Goal: Task Accomplishment & Management: Manage account settings

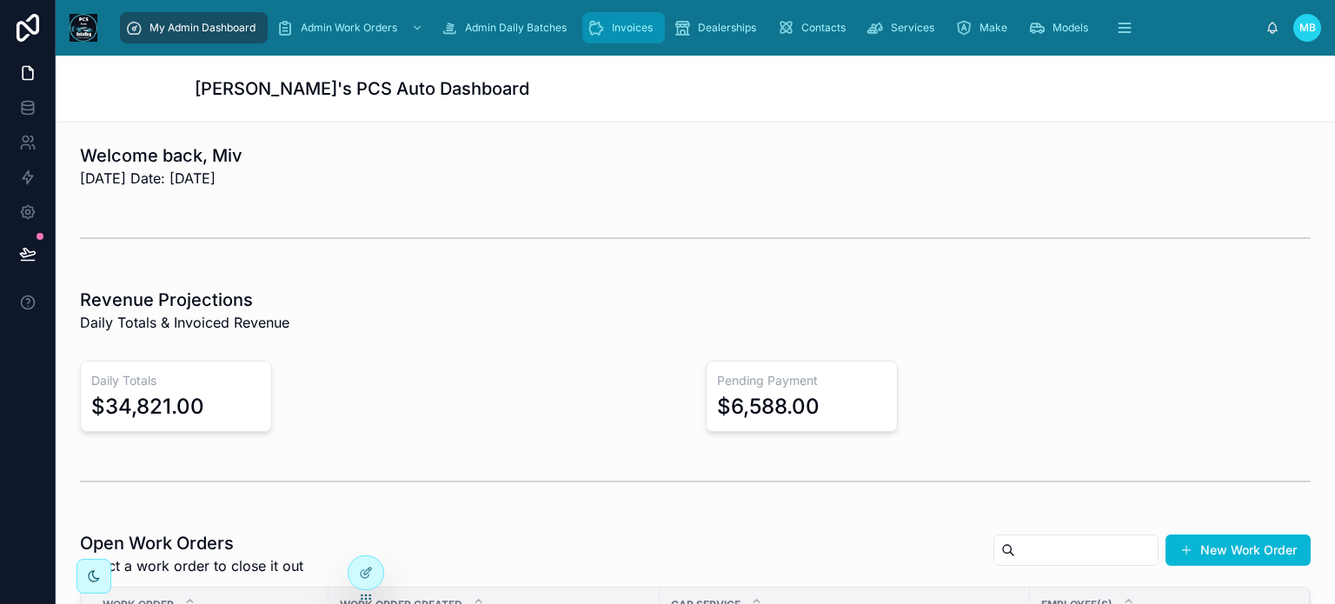
click at [608, 35] on div "Invoices" at bounding box center [623, 28] width 72 height 28
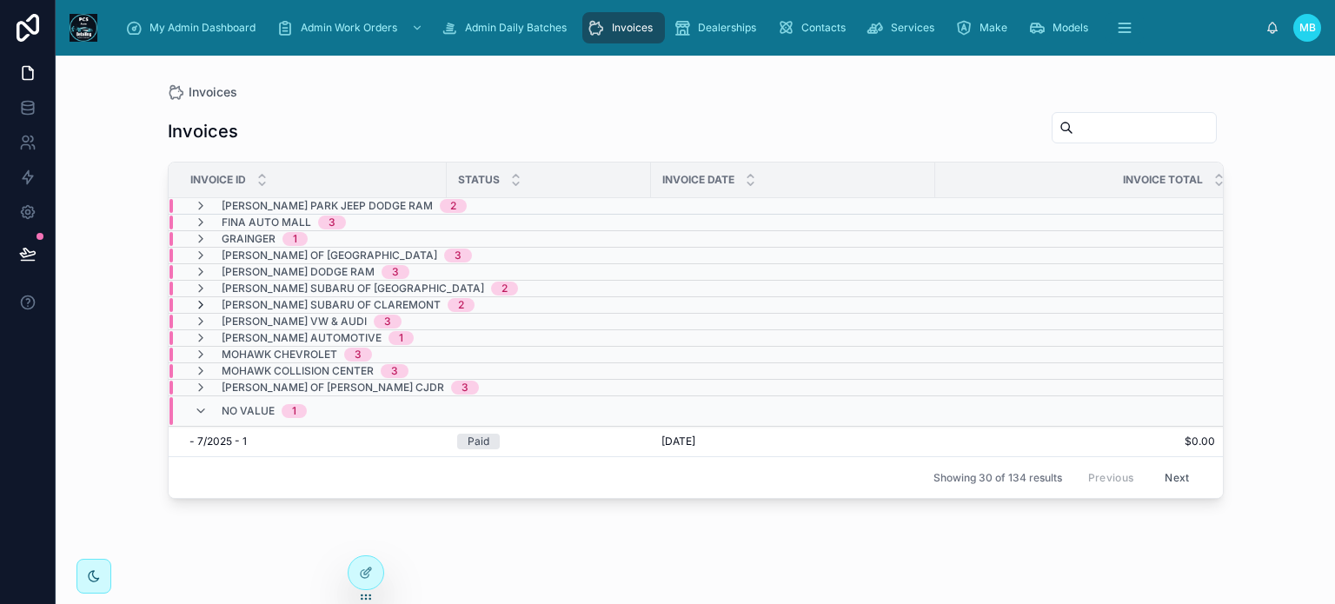
click at [199, 301] on icon at bounding box center [201, 305] width 14 height 14
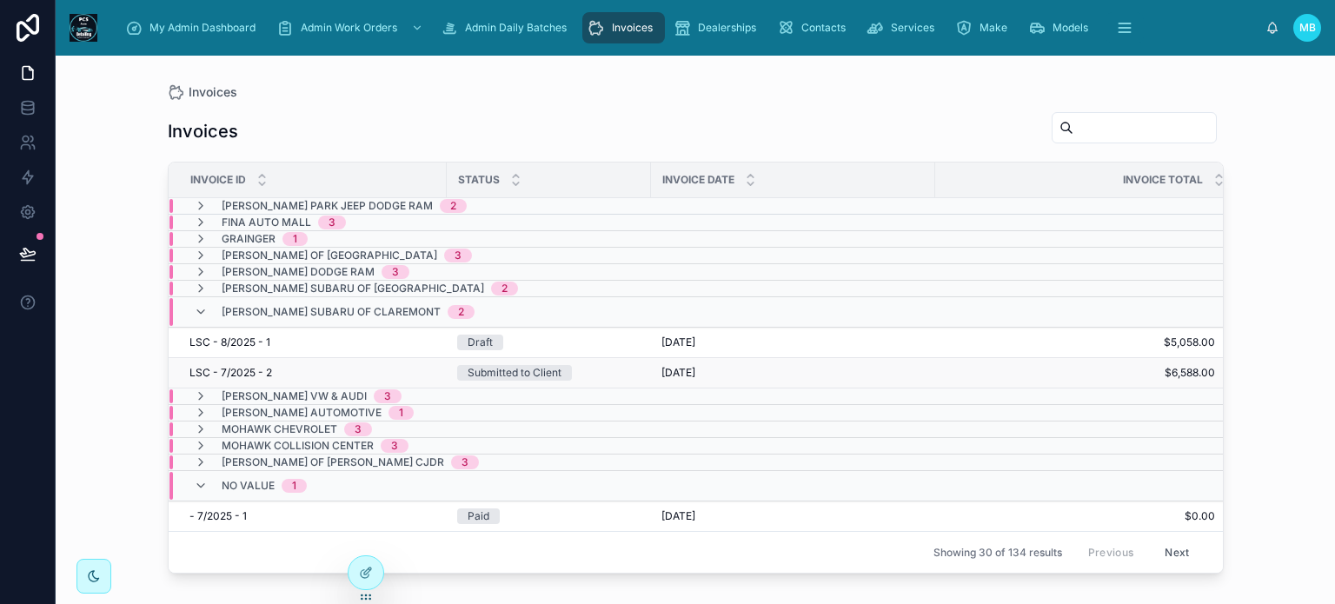
click at [505, 368] on div "Submitted to Client" at bounding box center [514, 373] width 94 height 16
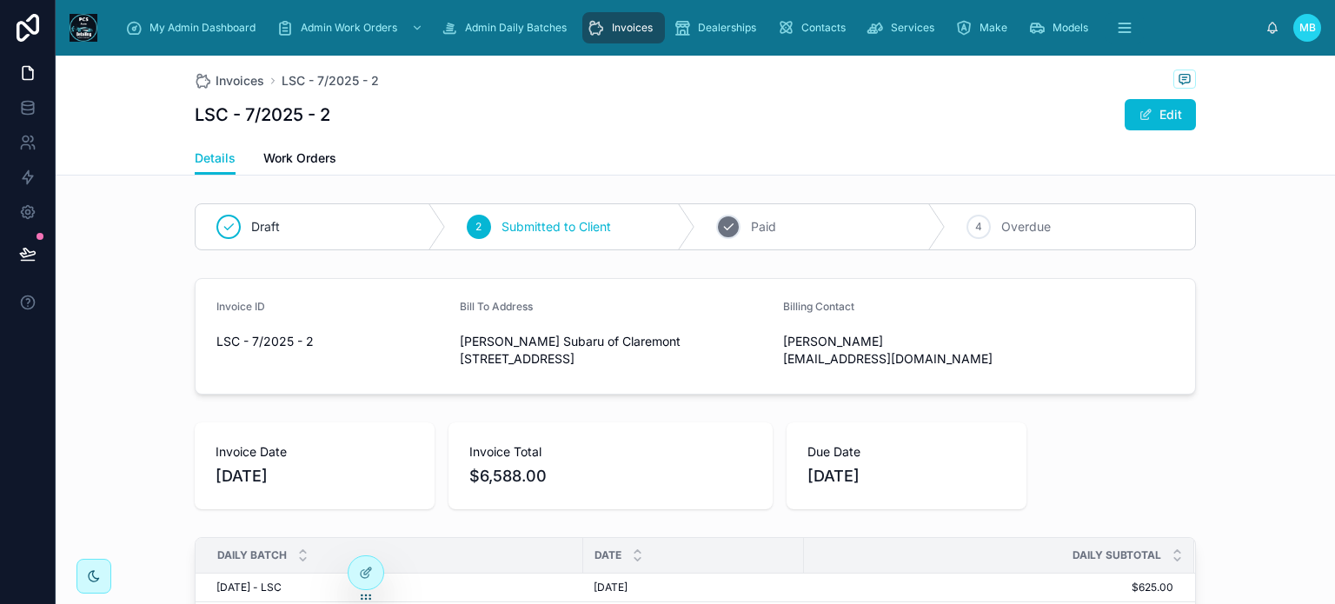
click at [724, 221] on icon at bounding box center [728, 227] width 14 height 14
click at [607, 30] on div "Invoices" at bounding box center [623, 28] width 72 height 28
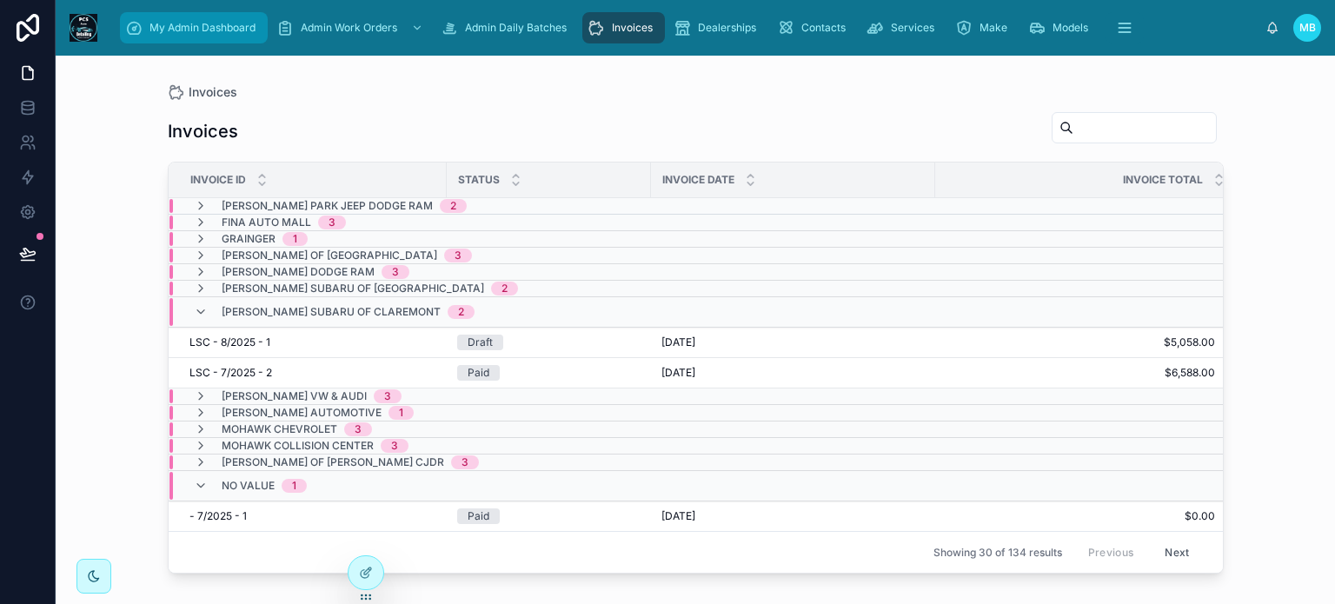
click at [156, 34] on span "My Admin Dashboard" at bounding box center [202, 28] width 106 height 14
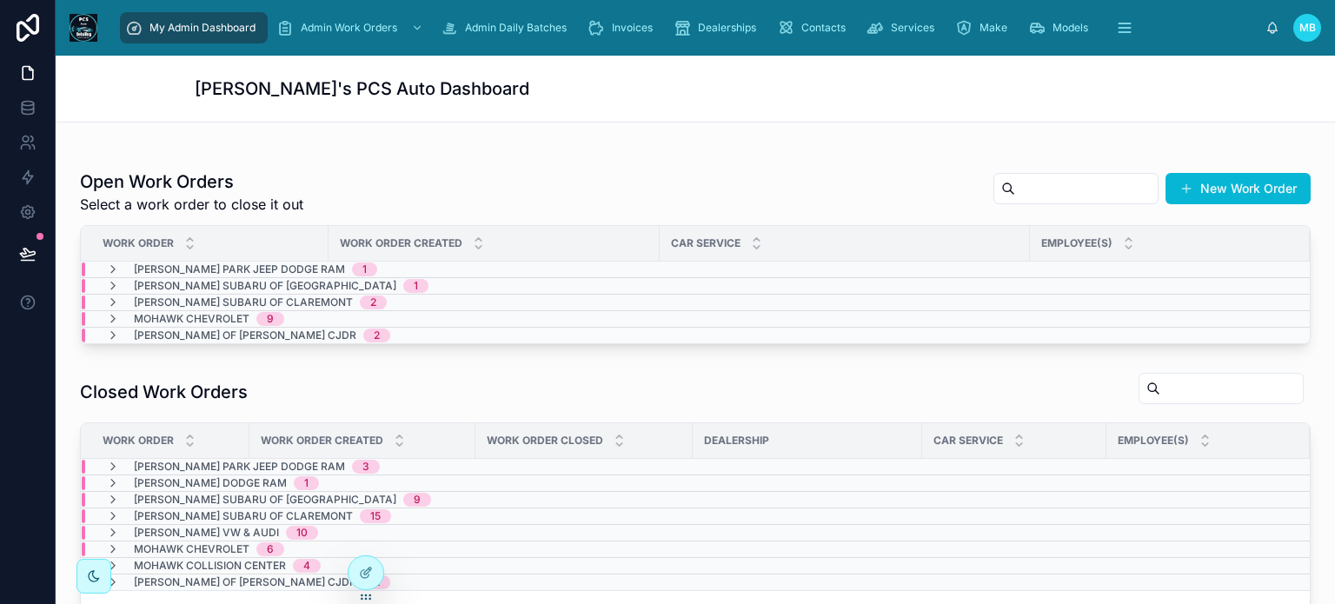
scroll to position [434, 0]
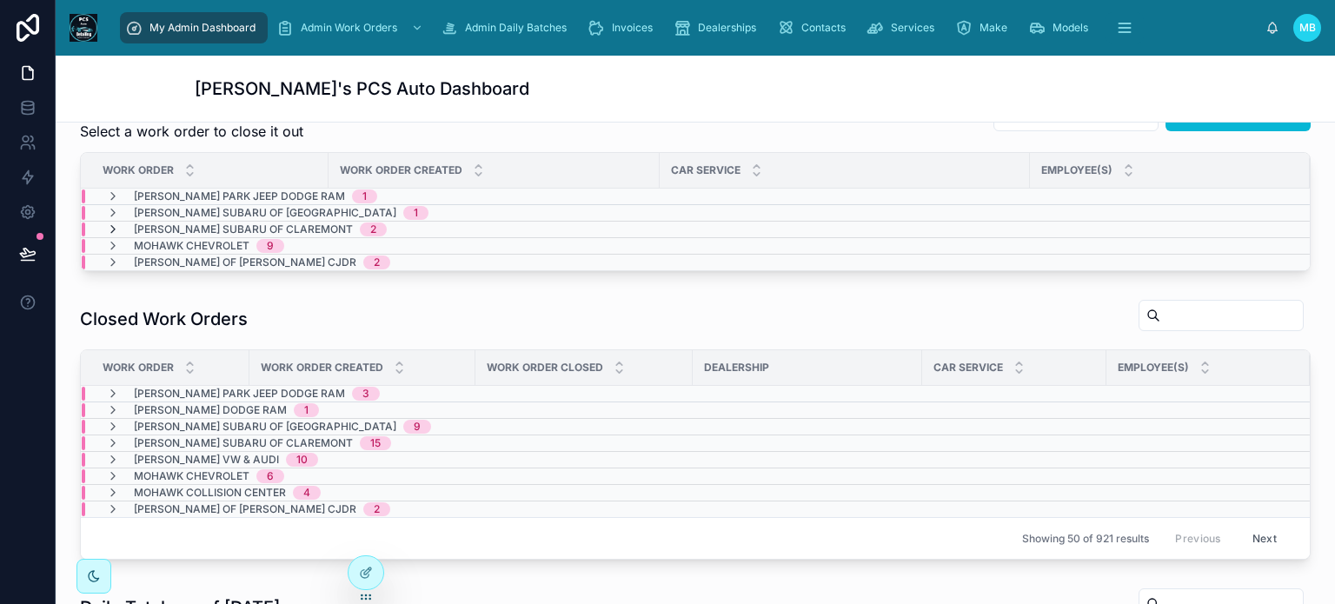
click at [107, 225] on icon at bounding box center [113, 229] width 14 height 14
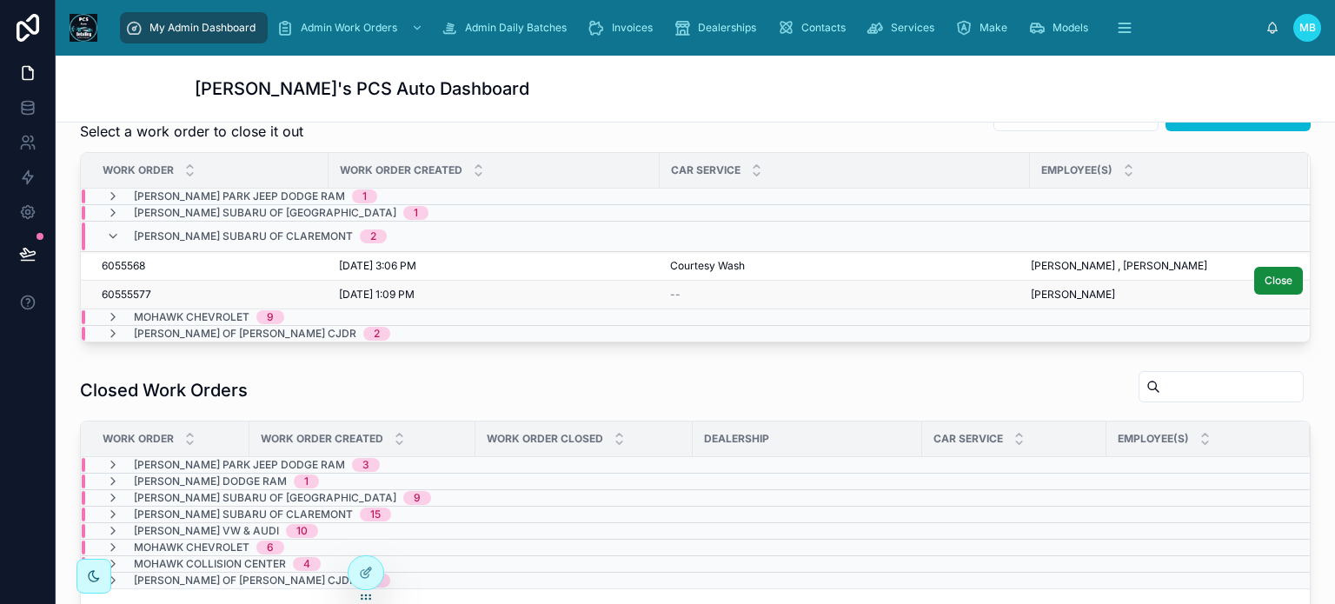
click at [137, 288] on span "60555577" at bounding box center [127, 295] width 50 height 14
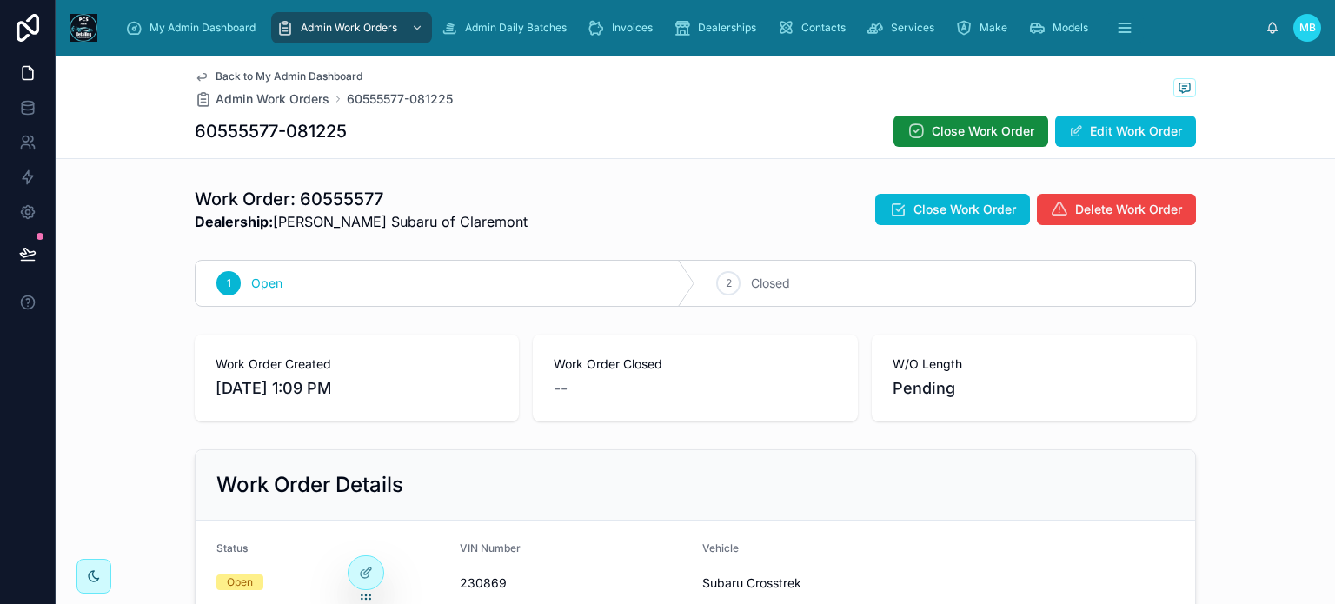
click at [1110, 207] on span "Delete Work Order" at bounding box center [1128, 209] width 107 height 17
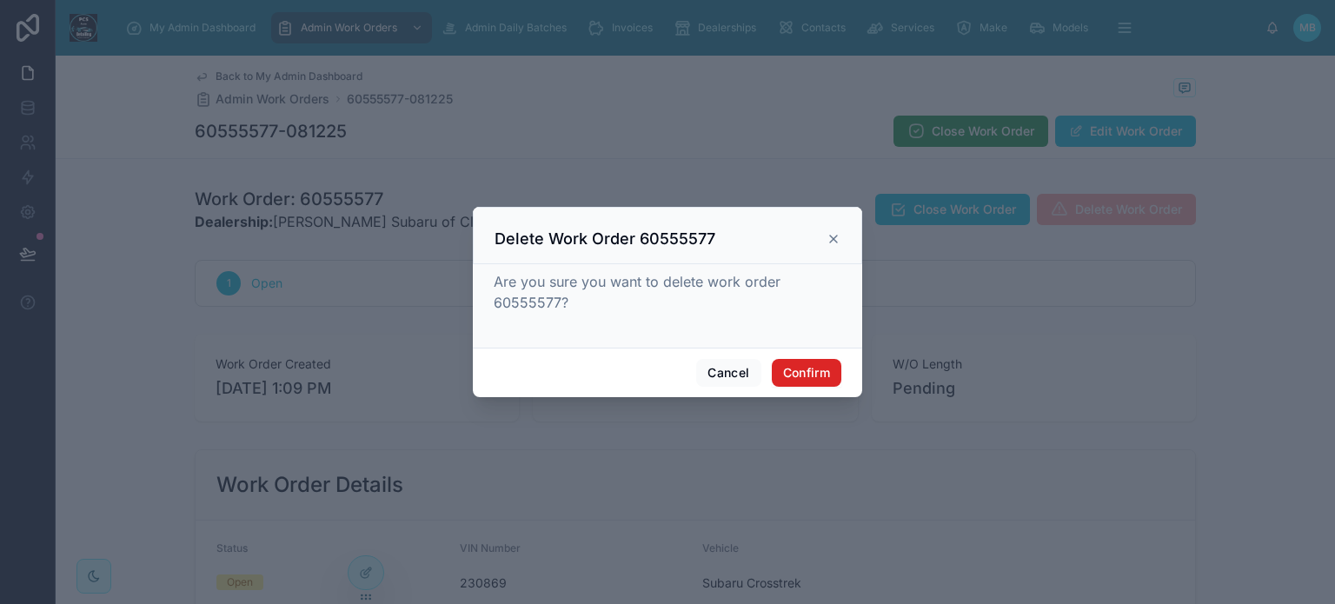
click at [785, 366] on button "Confirm" at bounding box center [807, 373] width 70 height 28
click at [808, 356] on div "Cancel Confirm" at bounding box center [667, 373] width 389 height 50
click at [806, 368] on button "Confirm" at bounding box center [807, 373] width 70 height 28
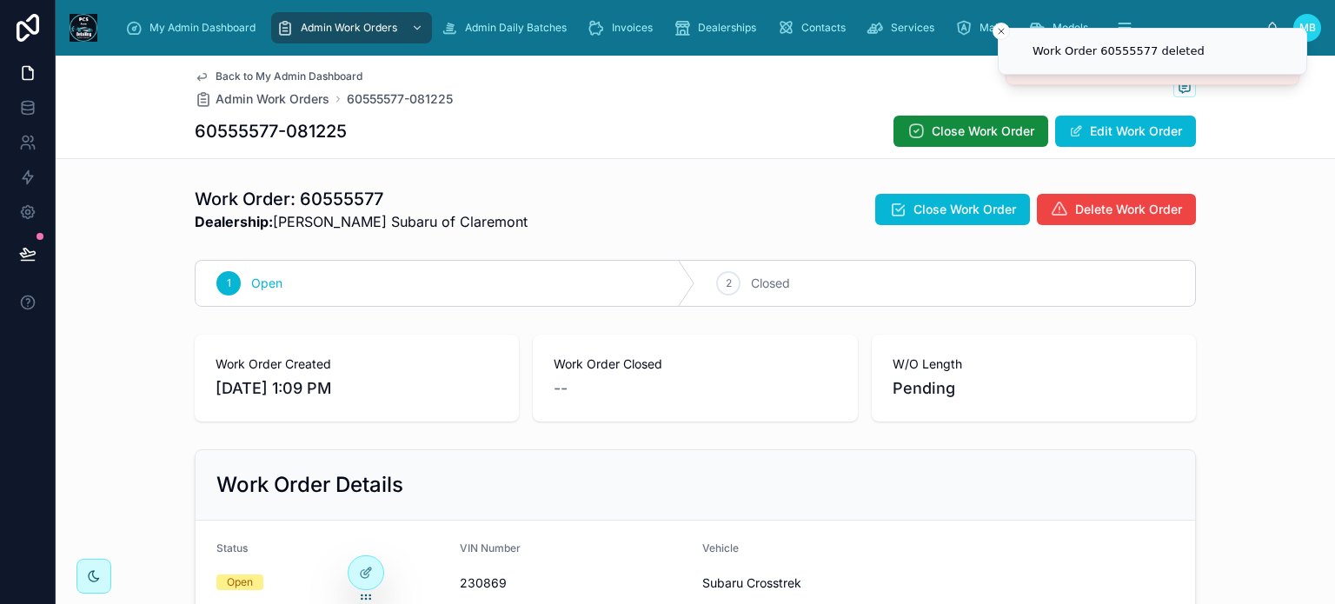
click at [149, 10] on div "My Admin Dashboard Admin Work Orders Admin Daily Batches Invoices Dealerships C…" at bounding box center [688, 28] width 1154 height 38
click at [149, 23] on span "My Admin Dashboard" at bounding box center [202, 28] width 106 height 14
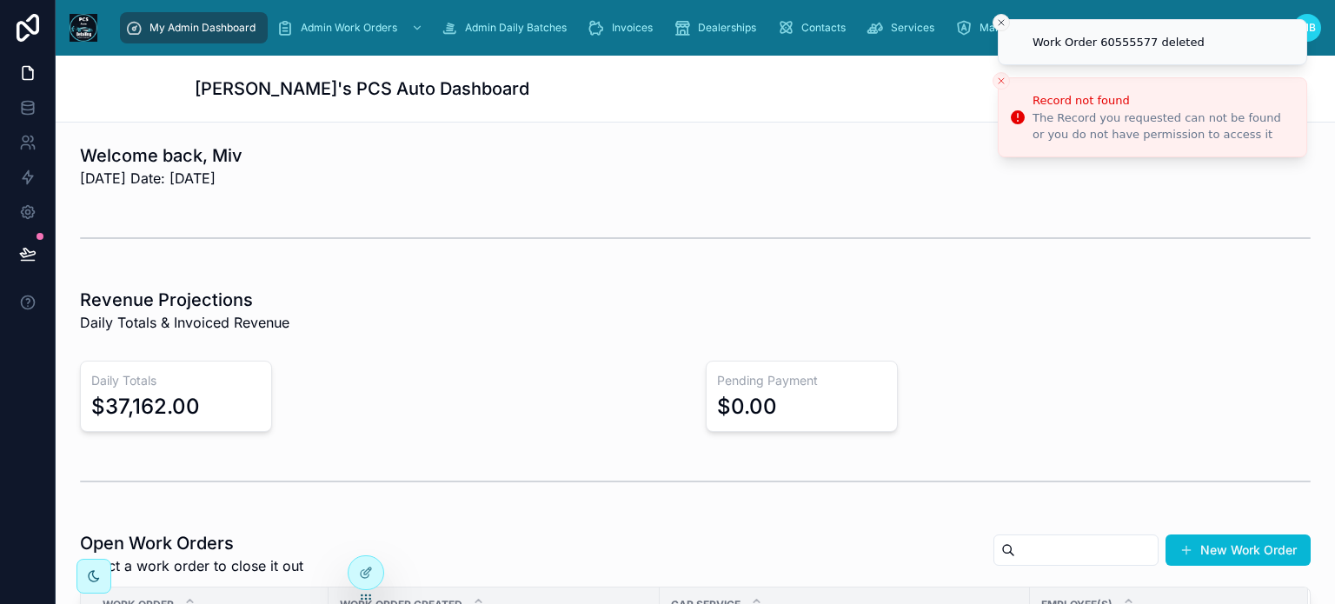
click at [998, 23] on icon "Close toast" at bounding box center [1001, 22] width 10 height 10
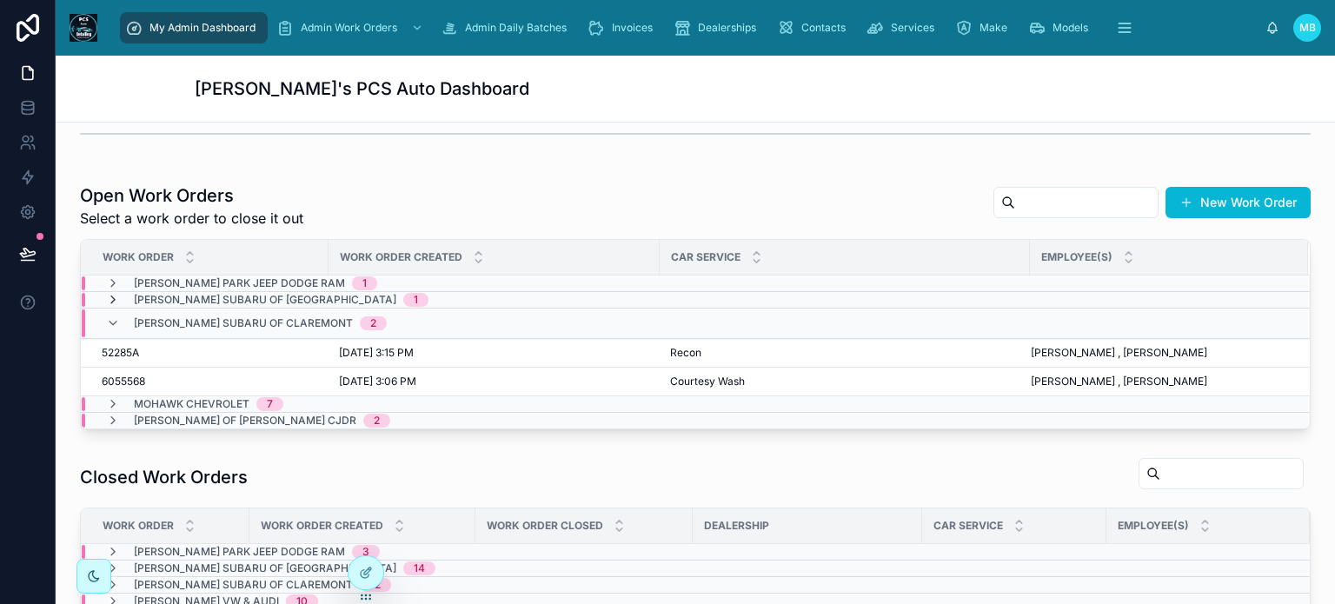
click at [110, 295] on icon at bounding box center [113, 300] width 14 height 14
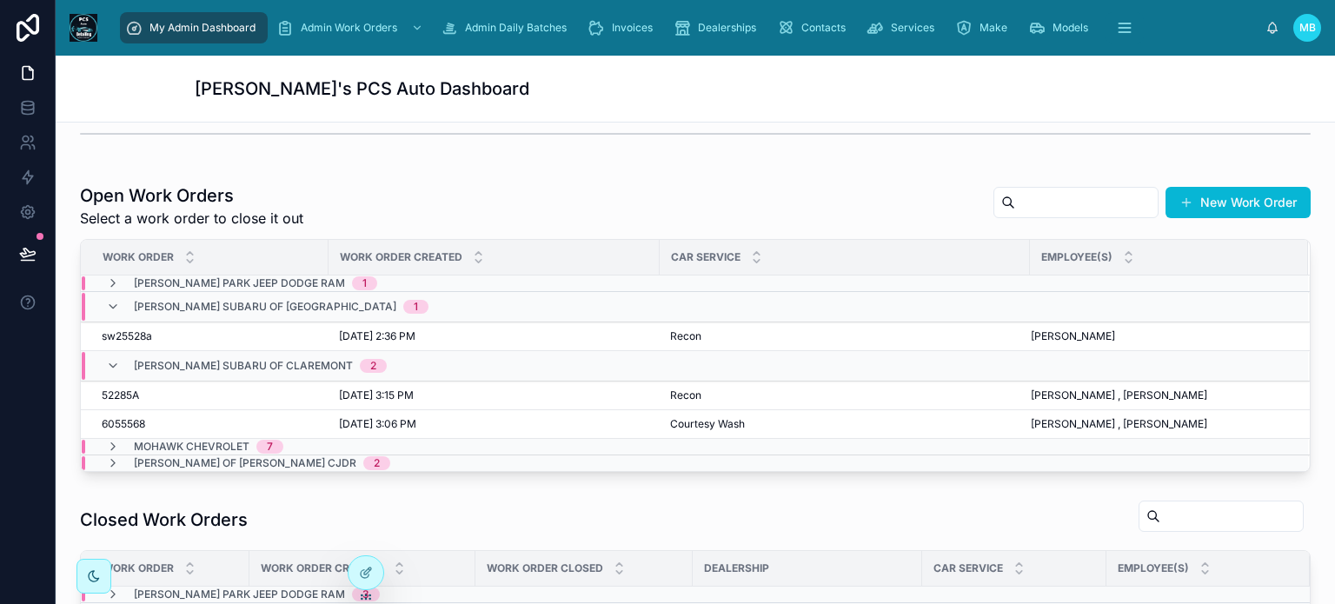
click at [110, 295] on div "[PERSON_NAME] Subaru of Bennington 1" at bounding box center [267, 307] width 322 height 28
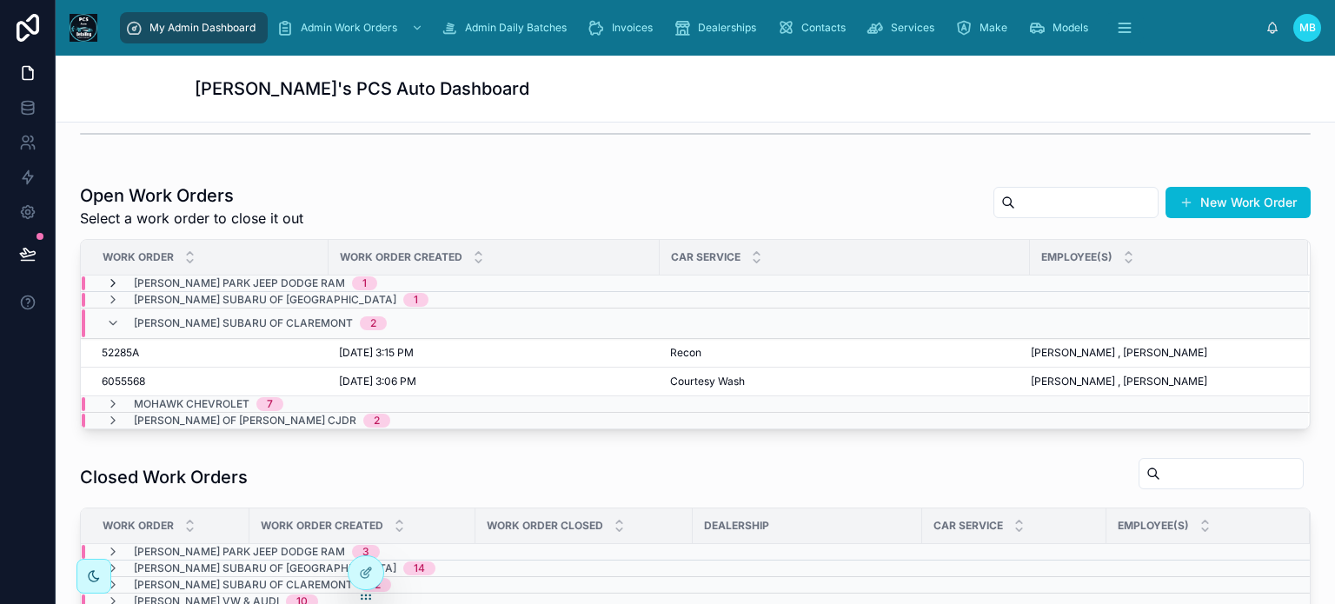
click at [110, 277] on icon at bounding box center [113, 283] width 14 height 14
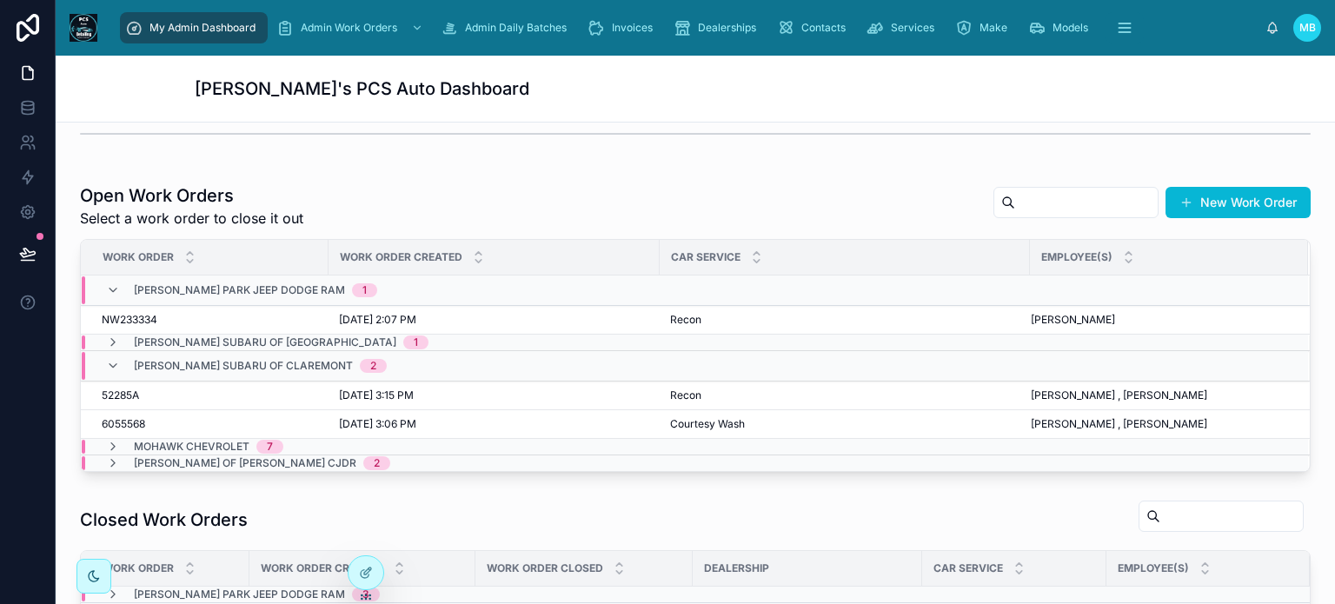
click at [110, 277] on div "[PERSON_NAME] Park Jeep Dodge Ram 1" at bounding box center [241, 290] width 271 height 28
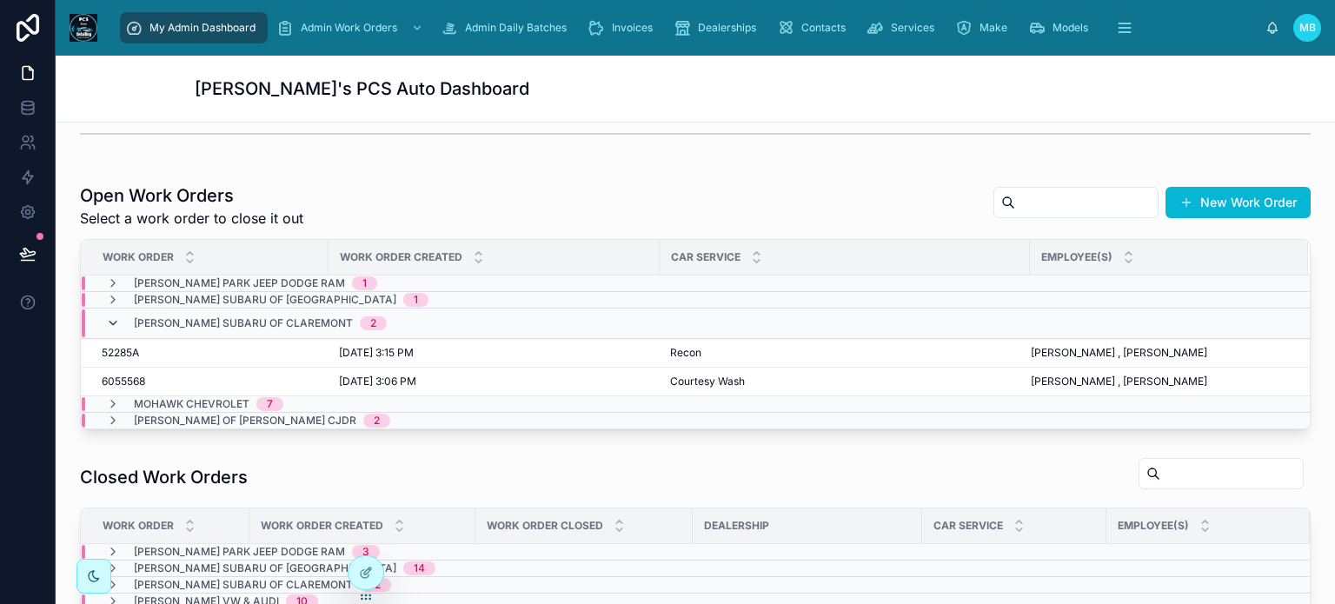
click at [111, 322] on icon at bounding box center [113, 323] width 14 height 14
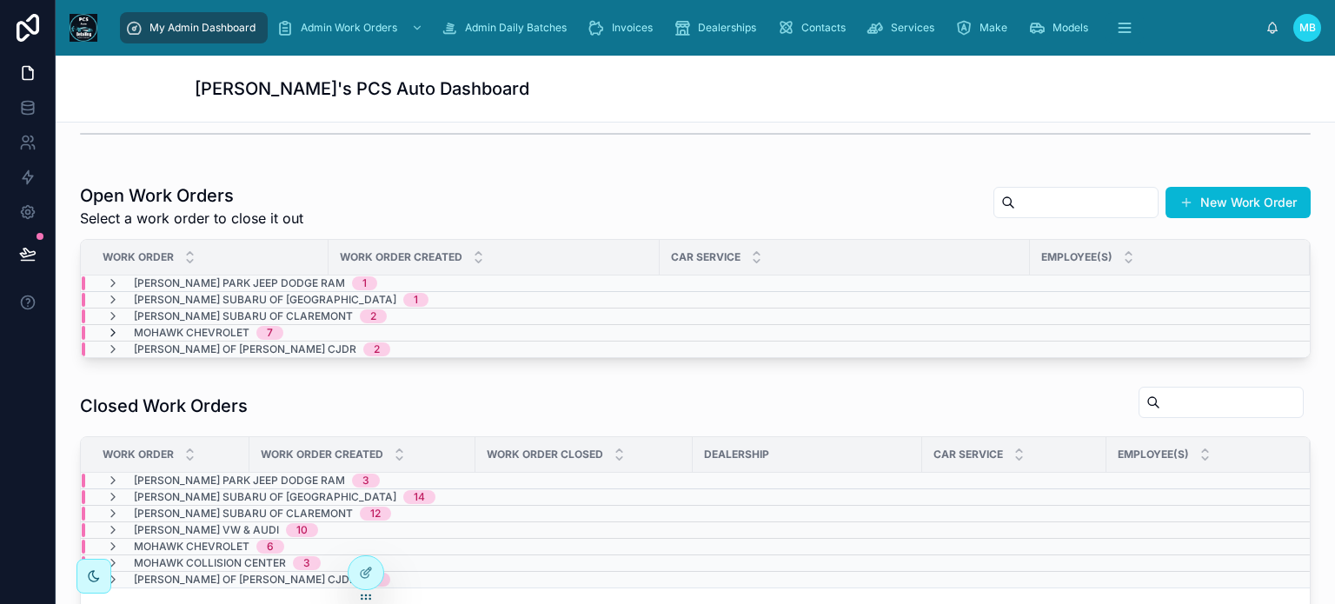
click at [109, 331] on icon at bounding box center [113, 333] width 14 height 14
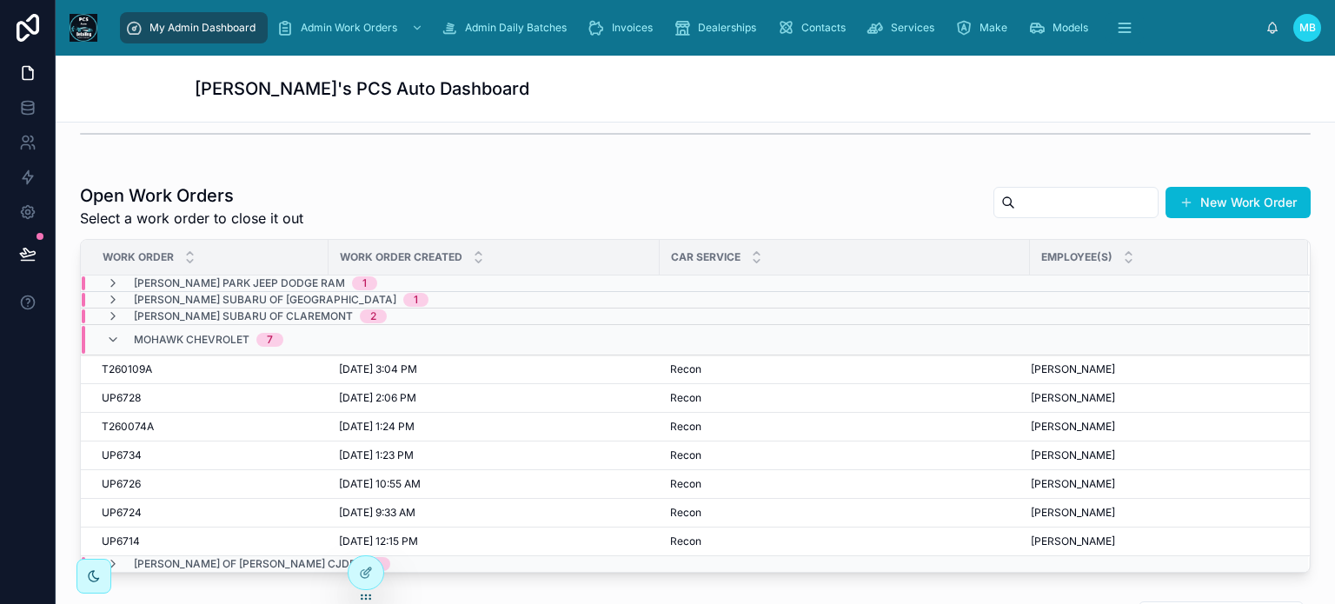
click at [109, 333] on icon at bounding box center [113, 340] width 14 height 14
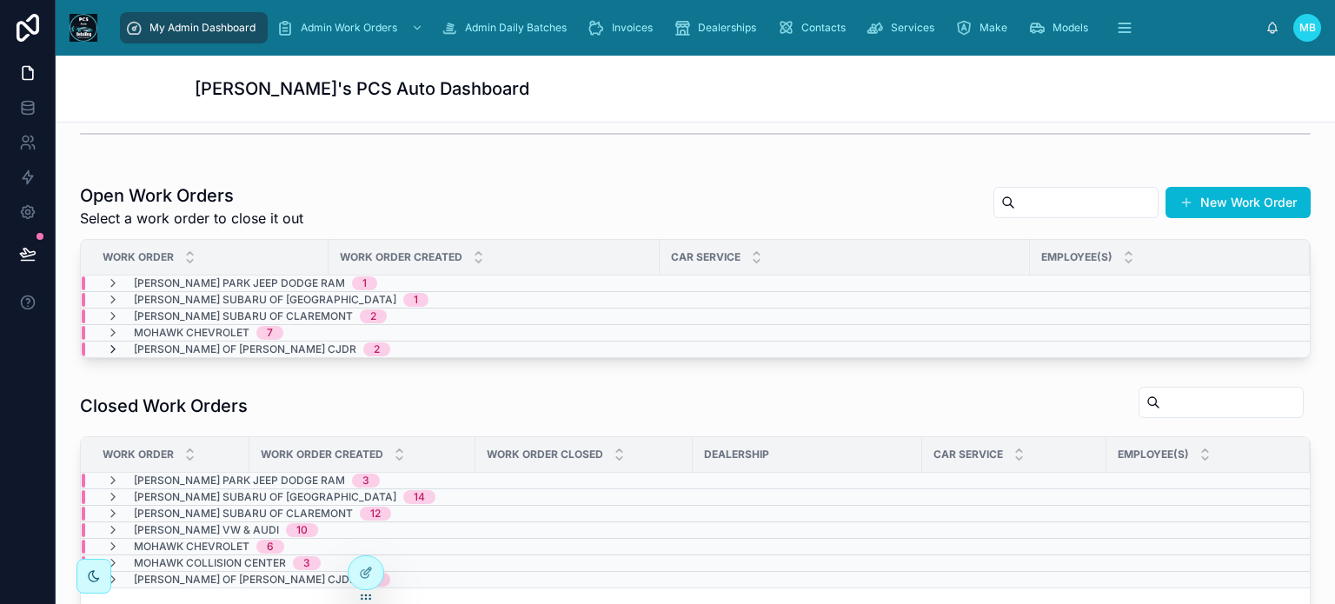
click at [116, 348] on icon at bounding box center [113, 349] width 14 height 14
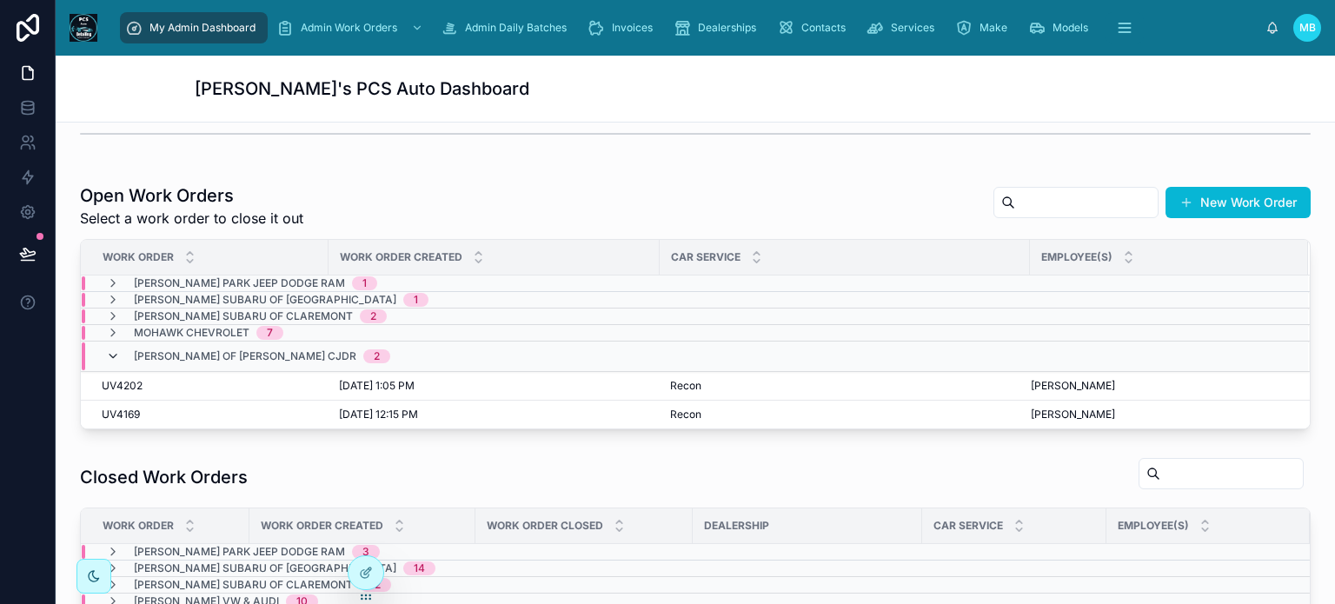
click at [115, 351] on icon at bounding box center [113, 356] width 14 height 14
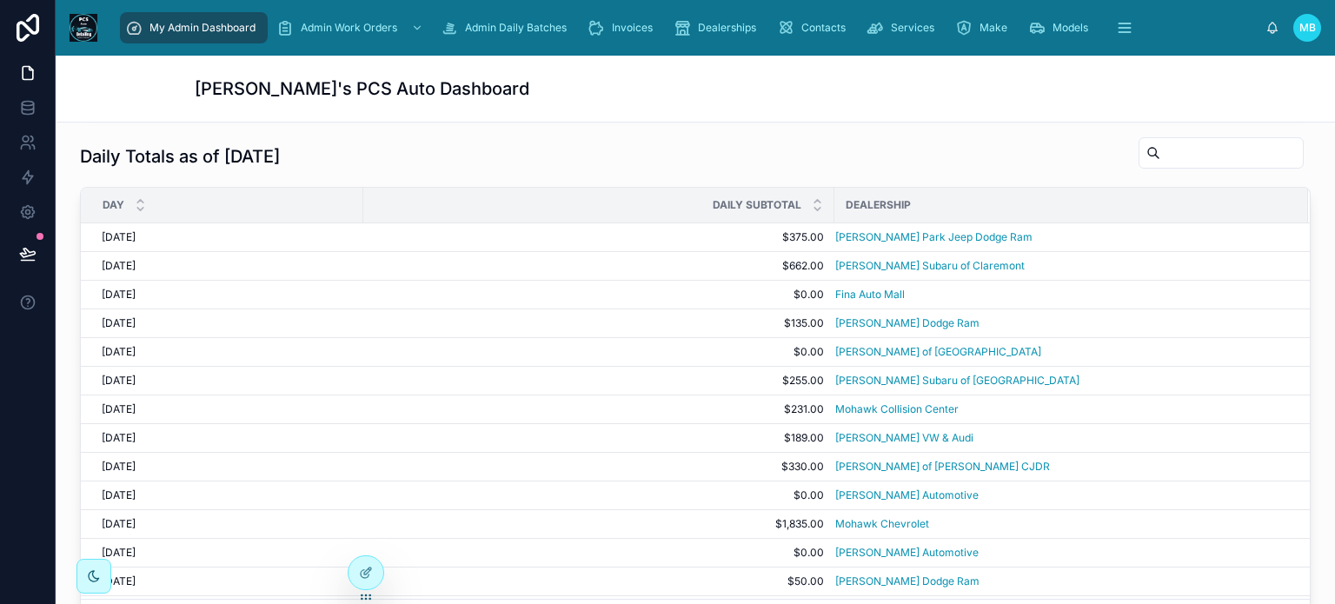
click at [150, 26] on span "My Admin Dashboard" at bounding box center [202, 28] width 106 height 14
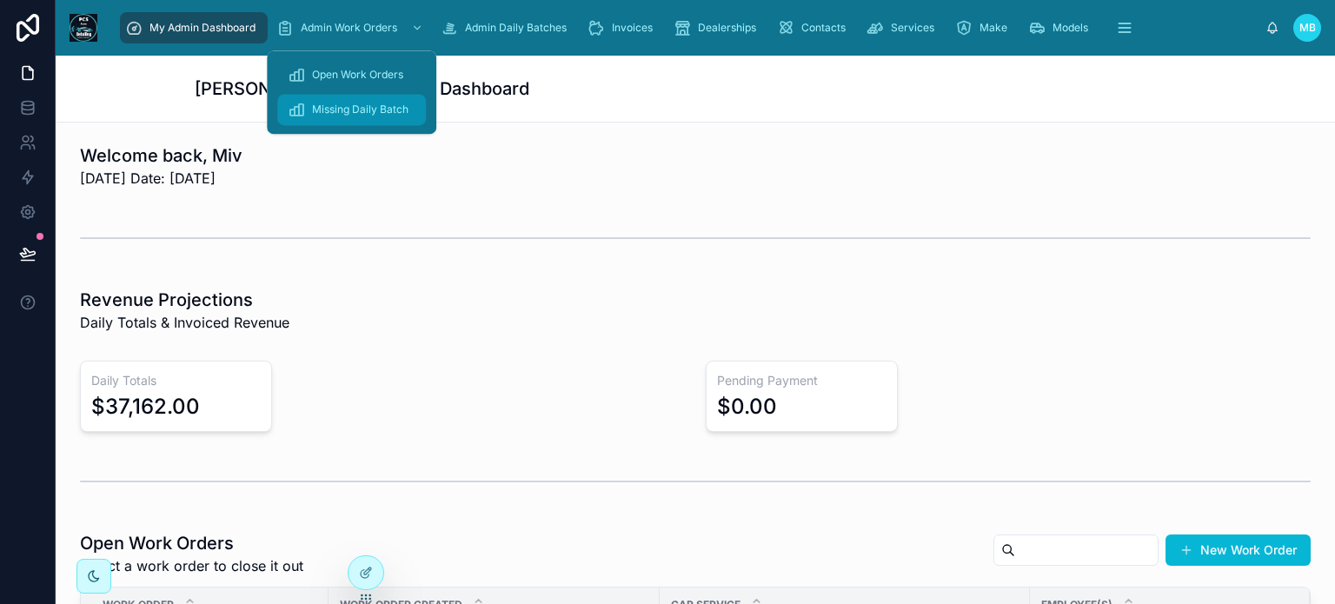
click at [359, 115] on span "Missing Daily Batch" at bounding box center [360, 110] width 96 height 14
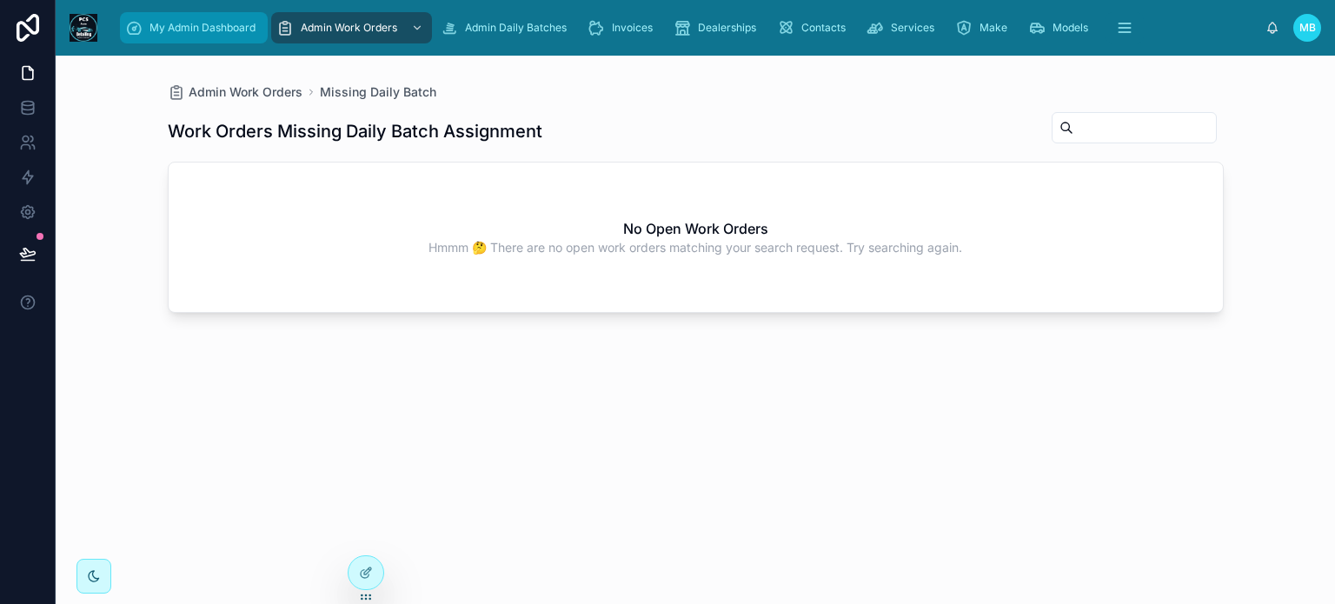
click at [162, 25] on span "My Admin Dashboard" at bounding box center [202, 28] width 106 height 14
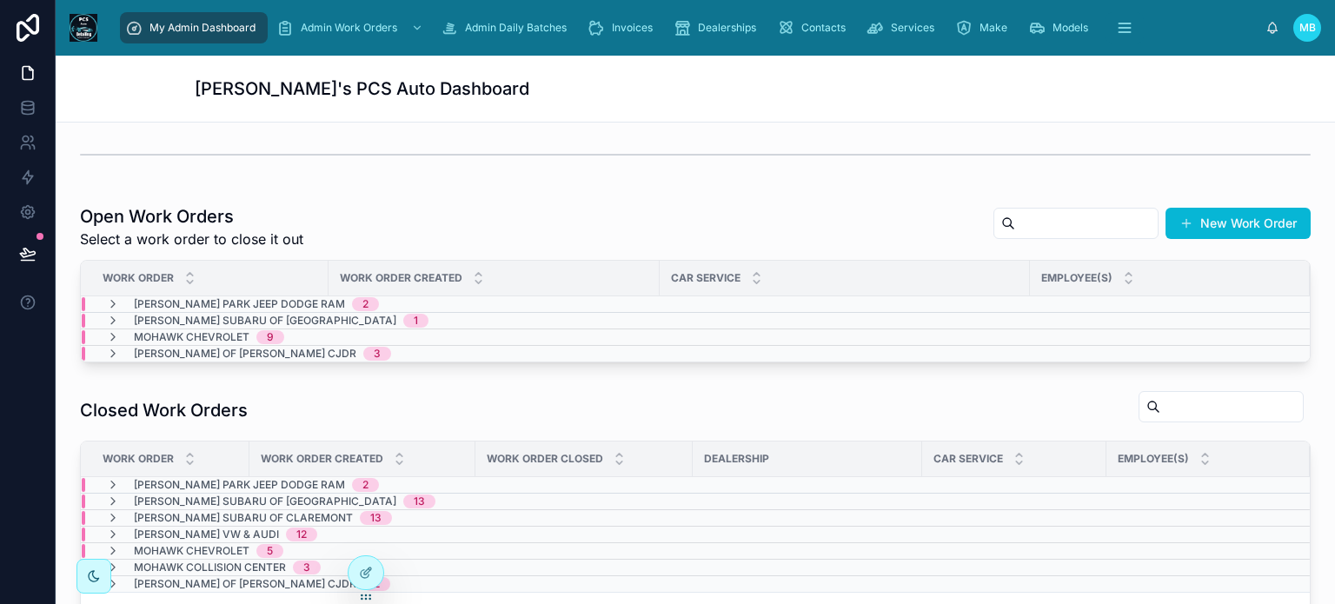
scroll to position [348, 0]
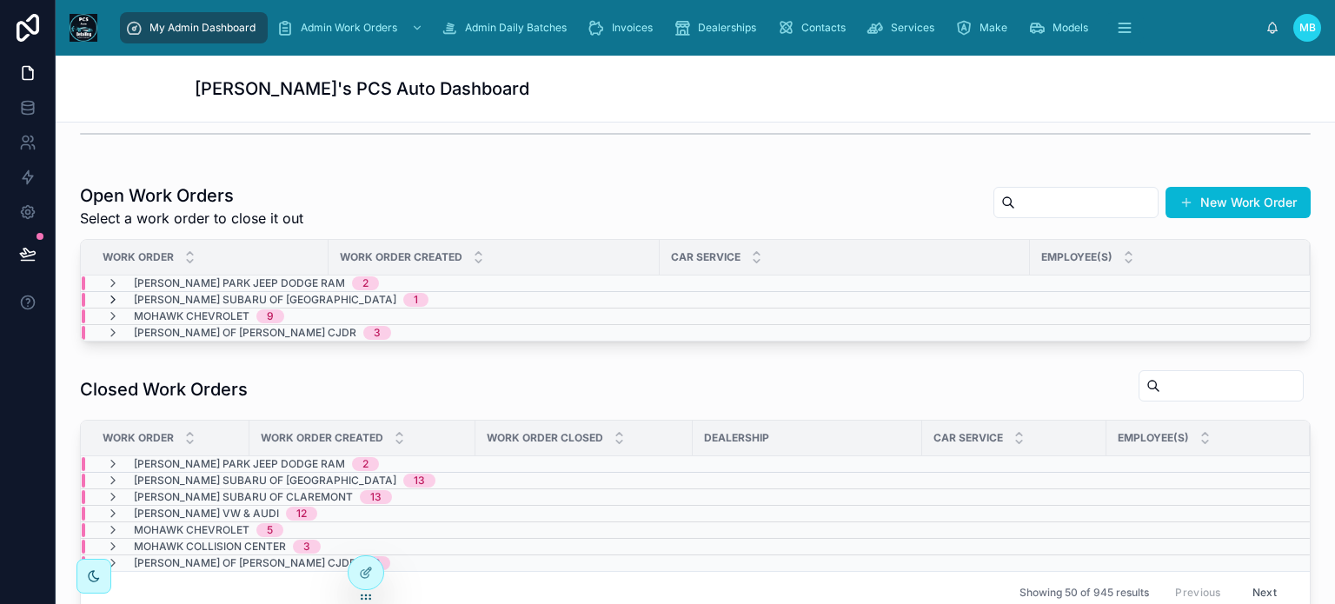
click at [114, 299] on icon at bounding box center [113, 300] width 14 height 14
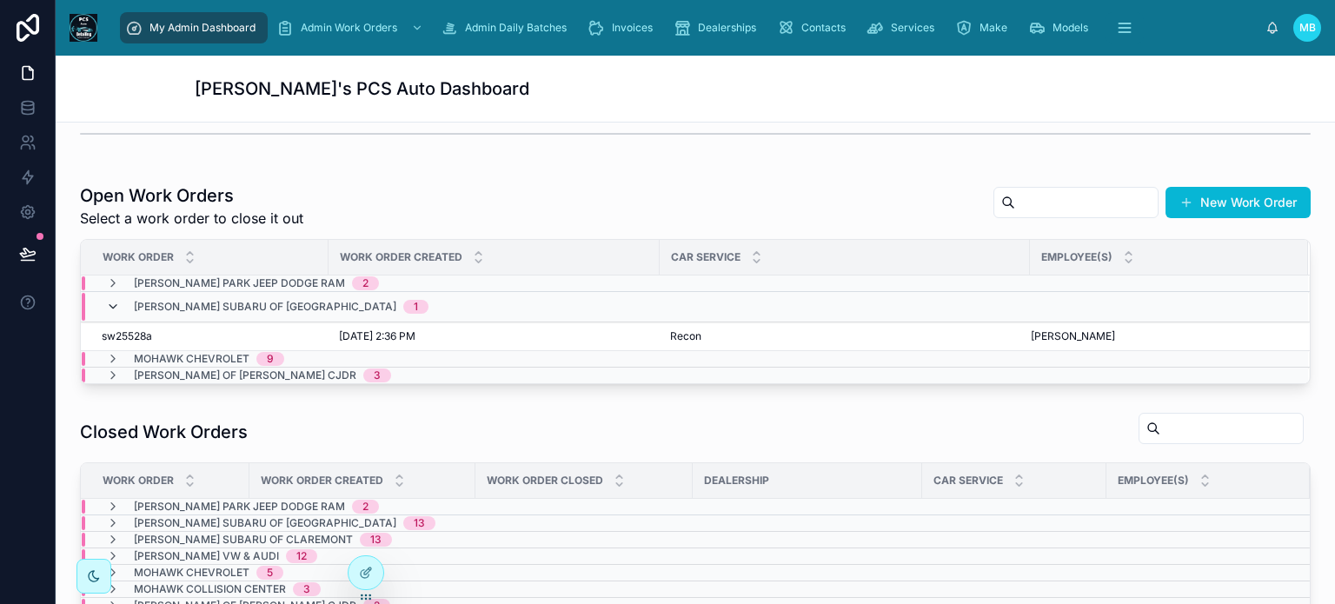
click at [114, 308] on icon at bounding box center [113, 307] width 14 height 14
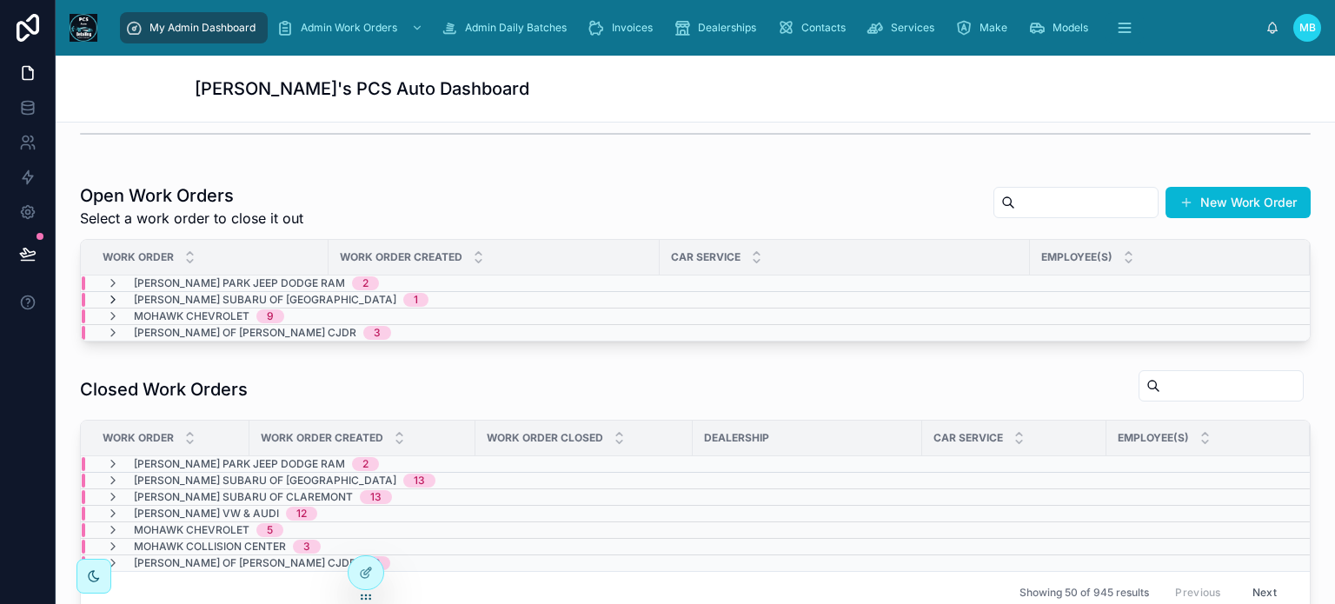
click at [111, 299] on icon at bounding box center [113, 300] width 14 height 14
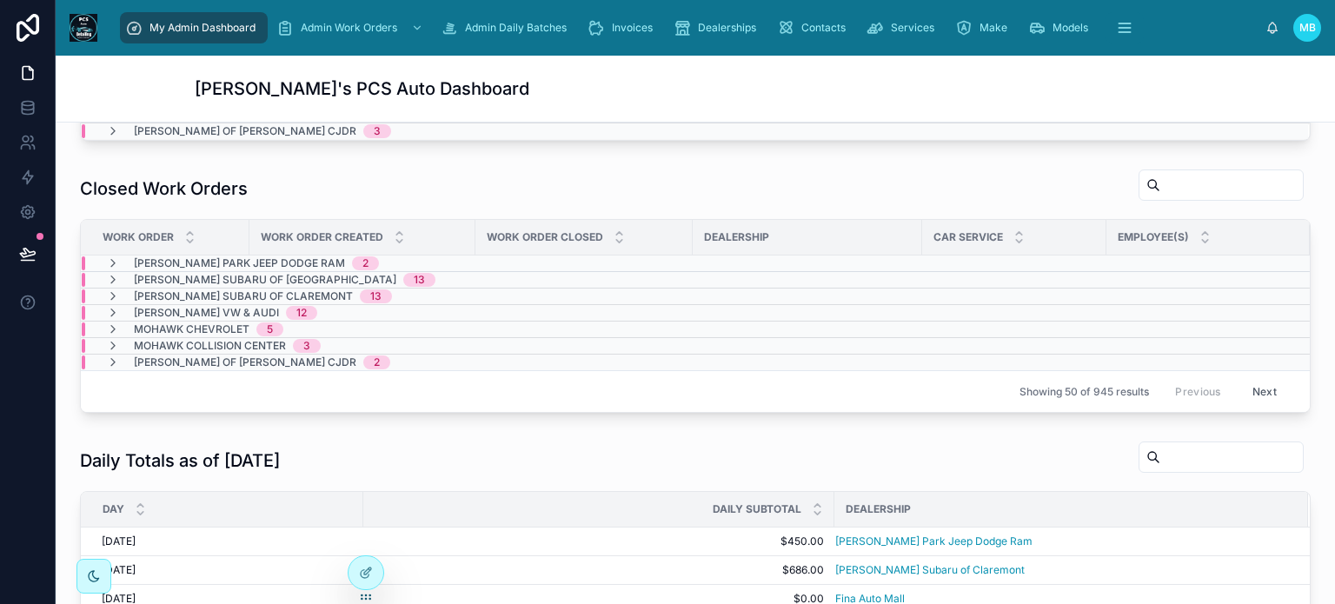
scroll to position [695, 0]
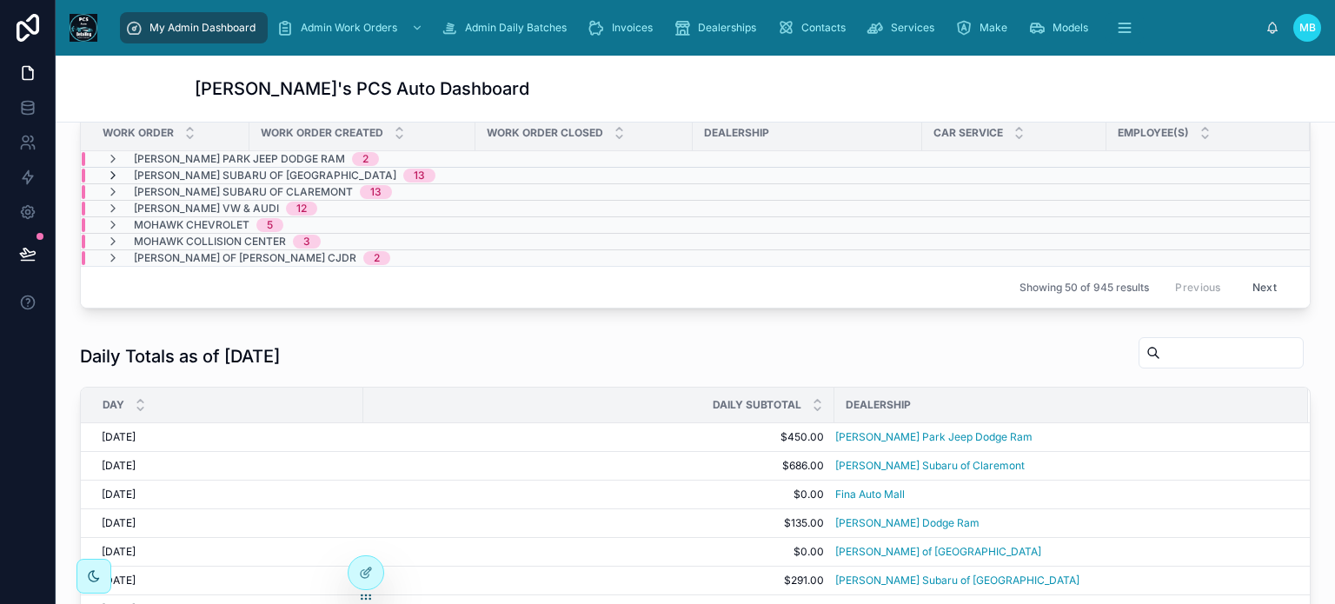
click at [112, 172] on icon at bounding box center [113, 176] width 14 height 14
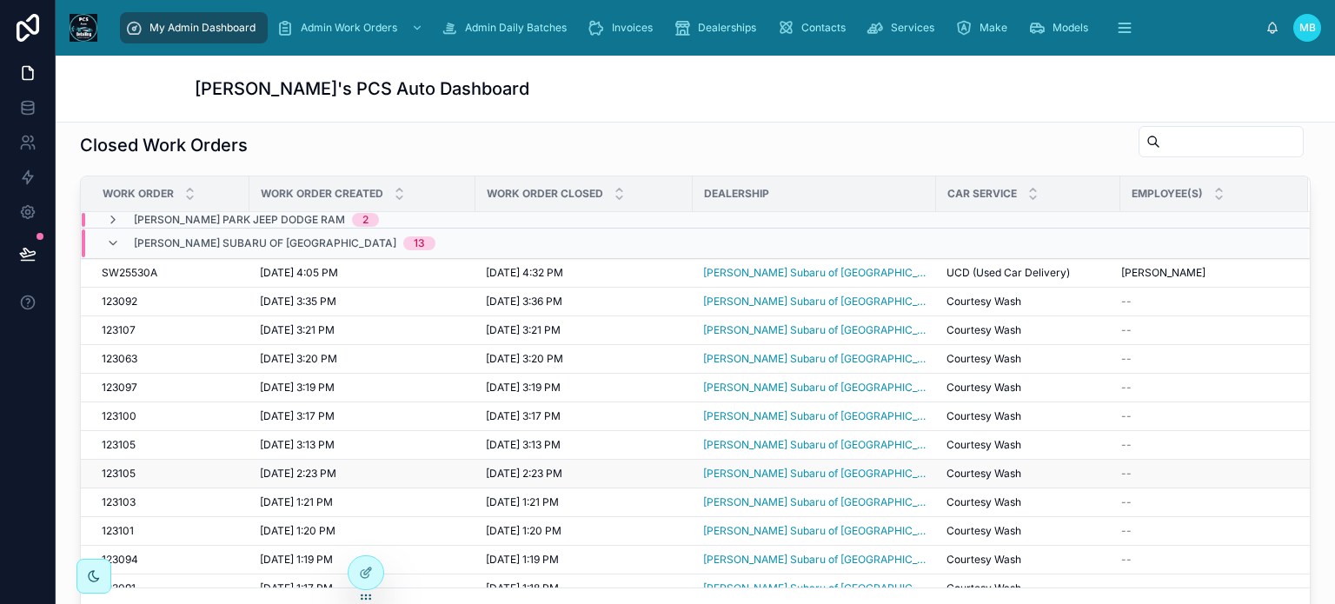
scroll to position [608, 0]
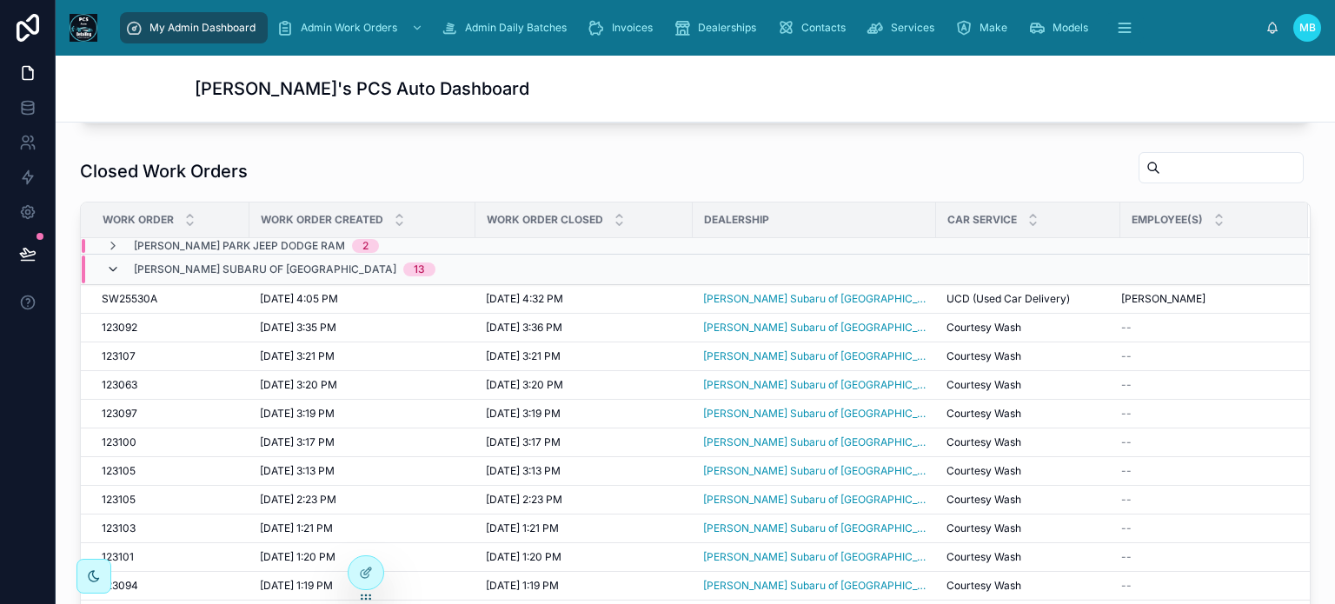
click at [111, 263] on icon at bounding box center [113, 269] width 14 height 14
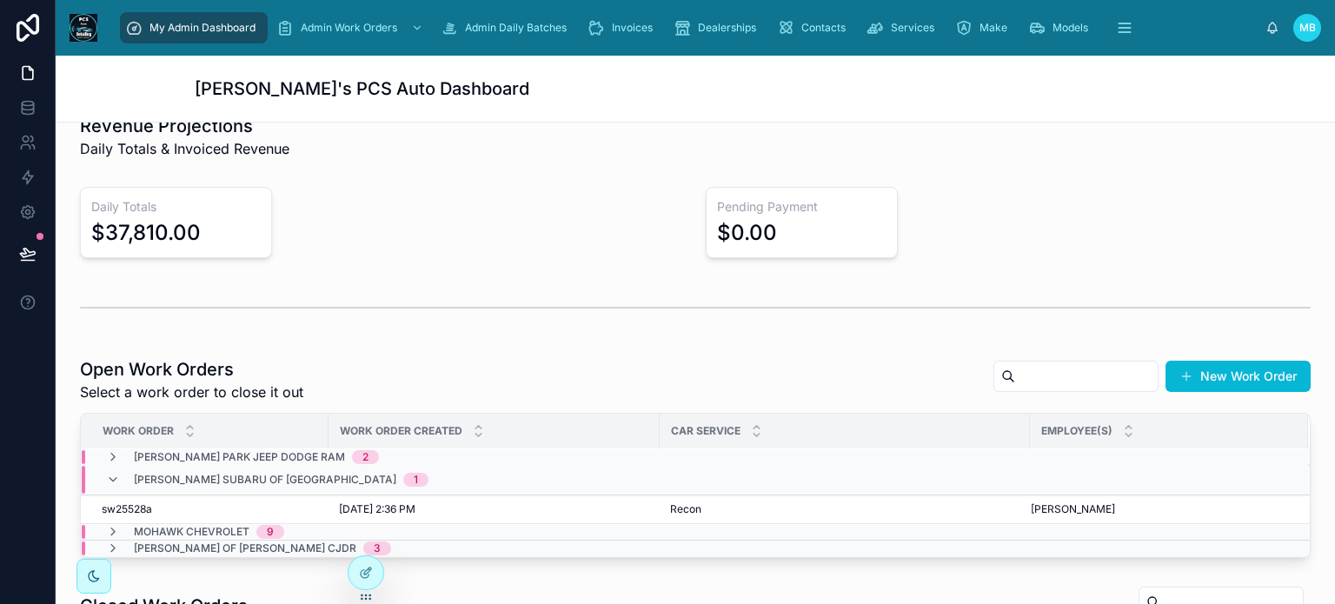
scroll to position [0, 0]
